Goal: Information Seeking & Learning: Compare options

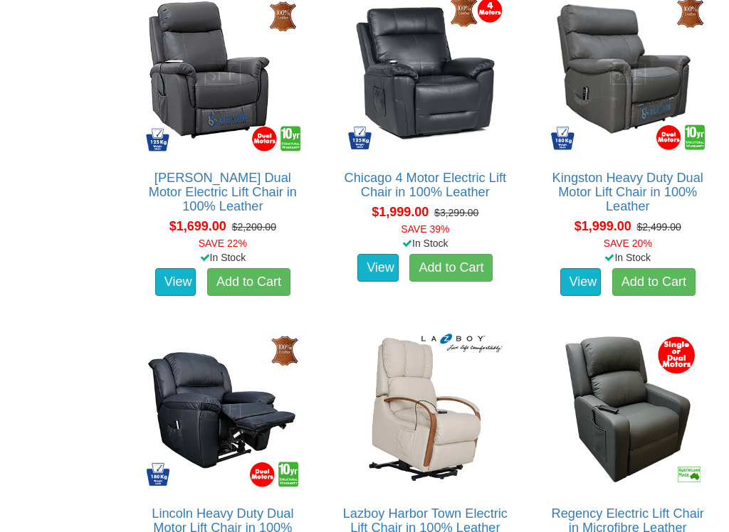
scroll to position [1572, 0]
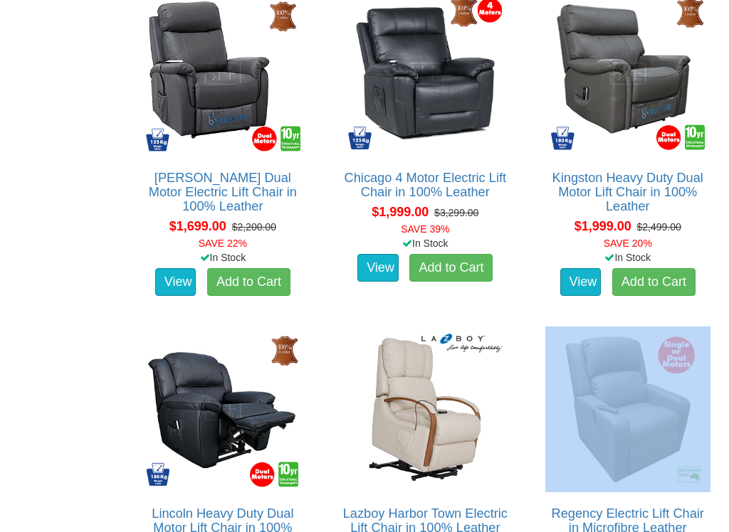
click at [726, 362] on div "Regency Electric Lift Chair in Microfibre Leather About the Regency: The Regenc…" at bounding box center [628, 480] width 202 height 322
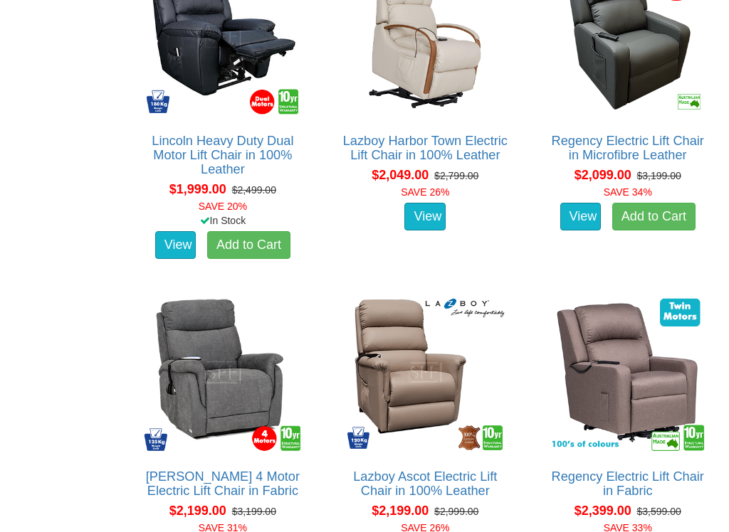
scroll to position [1945, 0]
click at [535, 314] on div "Regency Electric Lift Chair in Fabric The Regency electric lift chair is ideal …" at bounding box center [628, 443] width 202 height 322
click at [535, 309] on div "Regency Electric Lift Chair in Fabric The Regency electric lift chair is ideal …" at bounding box center [628, 443] width 202 height 322
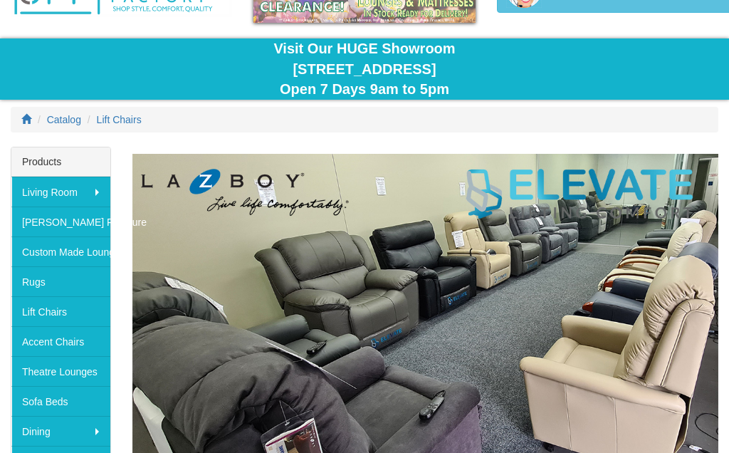
scroll to position [0, 0]
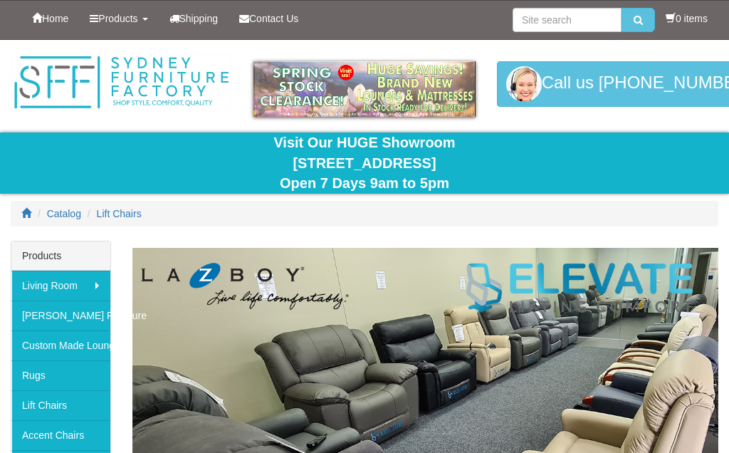
click at [397, 110] on img at bounding box center [363, 89] width 221 height 56
click at [408, 109] on img at bounding box center [363, 89] width 221 height 56
click at [409, 109] on img at bounding box center [363, 89] width 221 height 56
